Goal: Task Accomplishment & Management: Complete application form

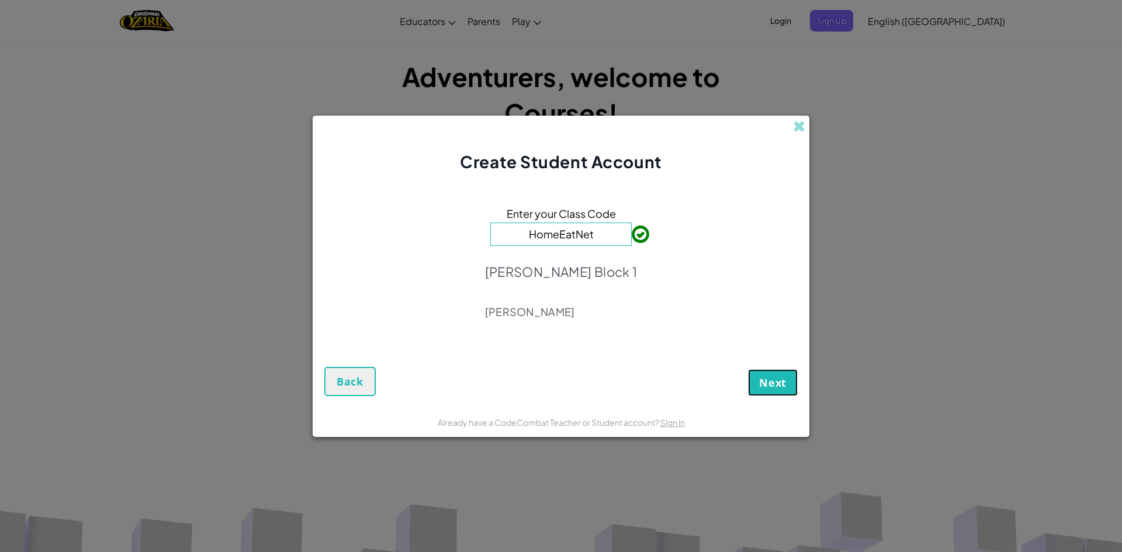
click at [766, 380] on span "Next" at bounding box center [772, 383] width 27 height 14
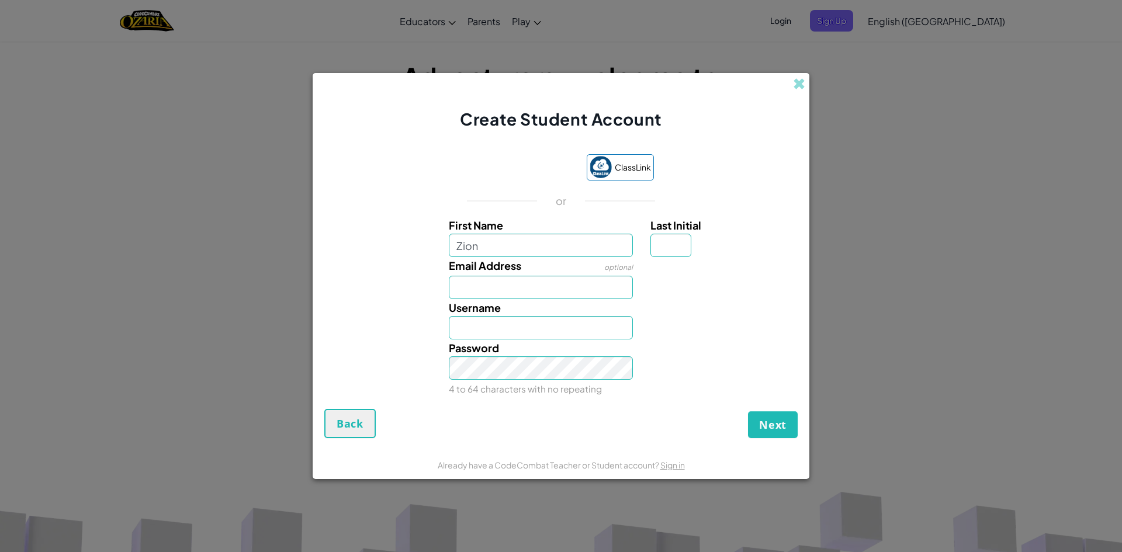
type input "Zion"
click at [658, 252] on input "Last Initial" at bounding box center [671, 245] width 41 height 23
type input "H"
type input "ZionH"
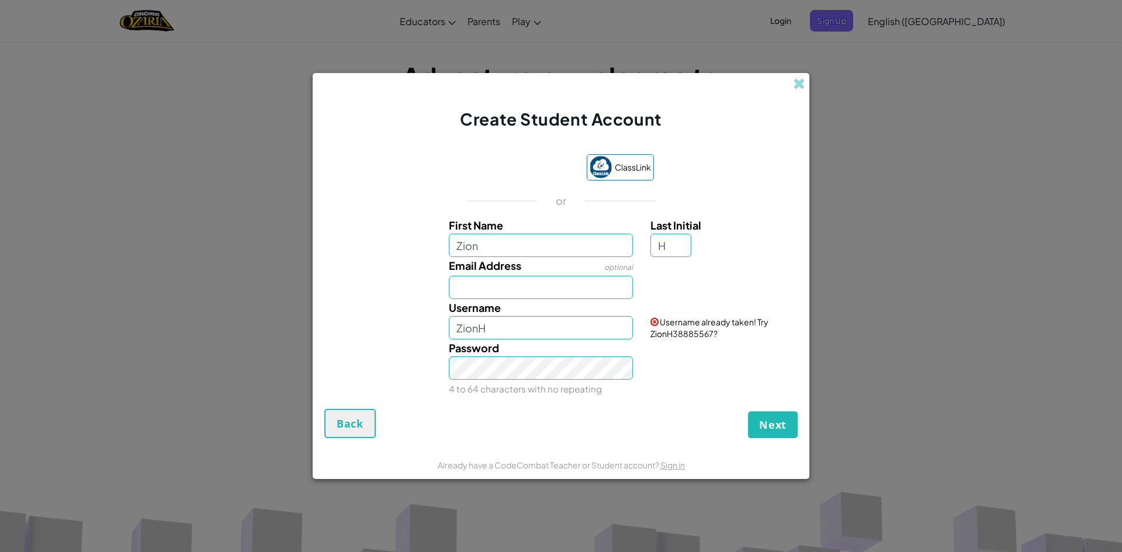
drag, startPoint x: 510, startPoint y: 275, endPoint x: 512, endPoint y: 285, distance: 10.7
click at [512, 285] on div "Email Address optional" at bounding box center [541, 278] width 202 height 42
click at [512, 286] on input "Email Address" at bounding box center [541, 287] width 185 height 23
type input "[EMAIL_ADDRESS][DOMAIN_NAME]"
click at [748, 412] on button "Next" at bounding box center [773, 425] width 50 height 27
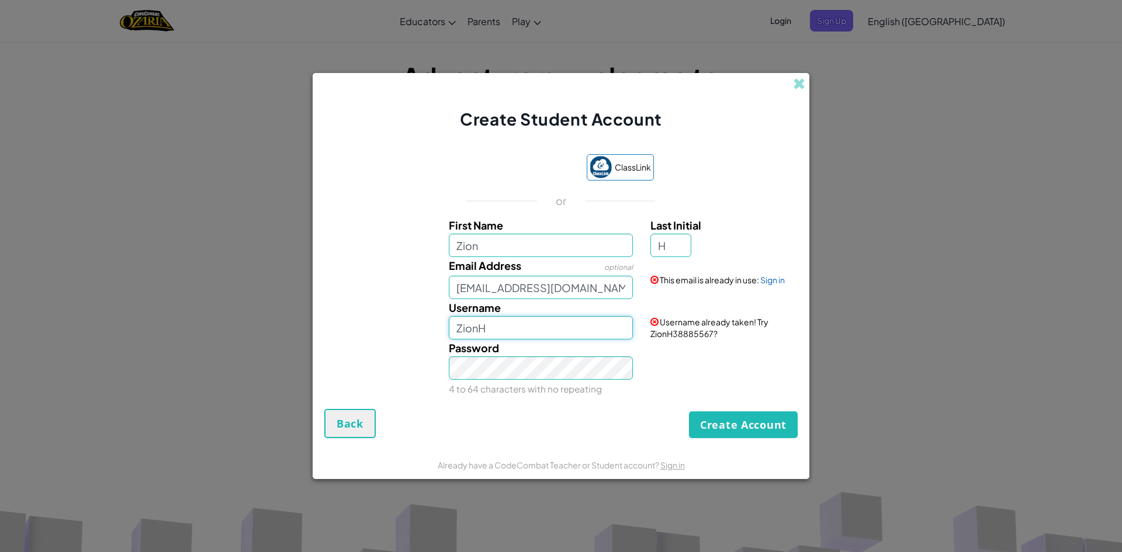
click at [559, 336] on input "ZionH" at bounding box center [541, 327] width 185 height 23
type input "ZionH0918"
click at [738, 433] on button "Create Account" at bounding box center [743, 425] width 109 height 27
drag, startPoint x: 602, startPoint y: 295, endPoint x: 352, endPoint y: 253, distance: 253.3
click at [352, 253] on div "First Name Zion Last Initial H Email Address optional [EMAIL_ADDRESS][DOMAIN_NA…" at bounding box center [561, 307] width 468 height 181
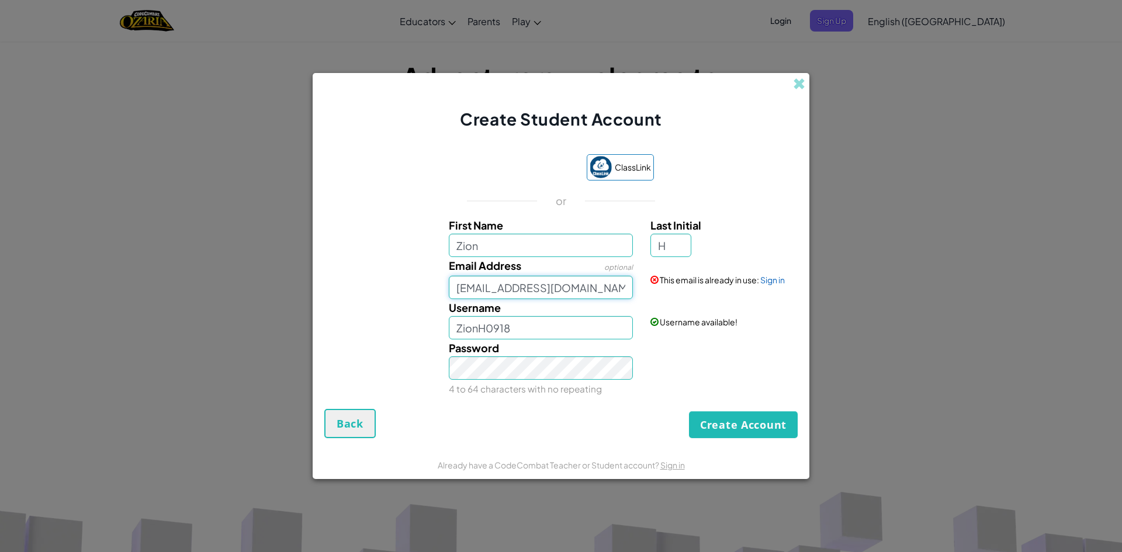
type input "[EMAIL_ADDRESS][DOMAIN_NAME]"
click at [710, 440] on form "ClassLink or First Name Zion Last Initial H Email Address optional [EMAIL_ADDRE…" at bounding box center [561, 291] width 497 height 320
click at [710, 436] on button "Create Account" at bounding box center [743, 425] width 109 height 27
click at [709, 433] on button "Create Account" at bounding box center [743, 425] width 109 height 27
click at [775, 281] on link "Sign in" at bounding box center [773, 280] width 25 height 11
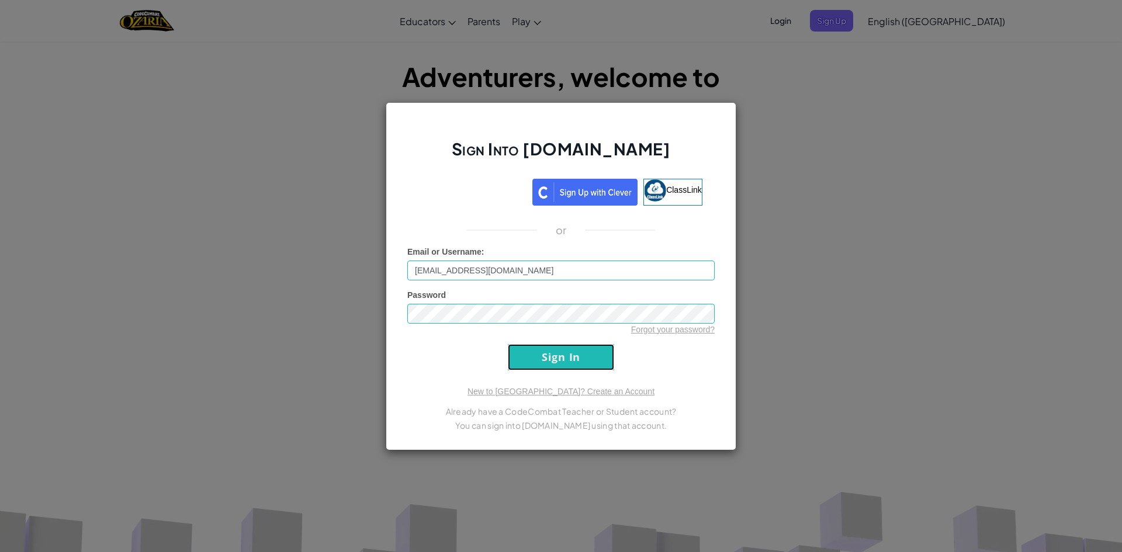
click at [542, 365] on input "Sign In" at bounding box center [561, 357] width 106 height 26
